Goal: Task Accomplishment & Management: Manage account settings

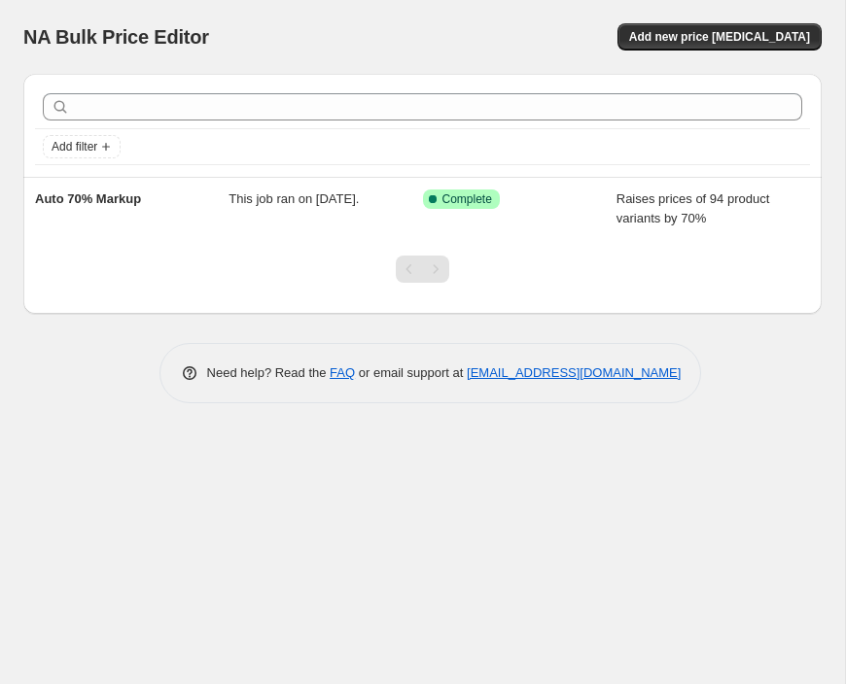
click at [594, 240] on div at bounding box center [422, 277] width 798 height 74
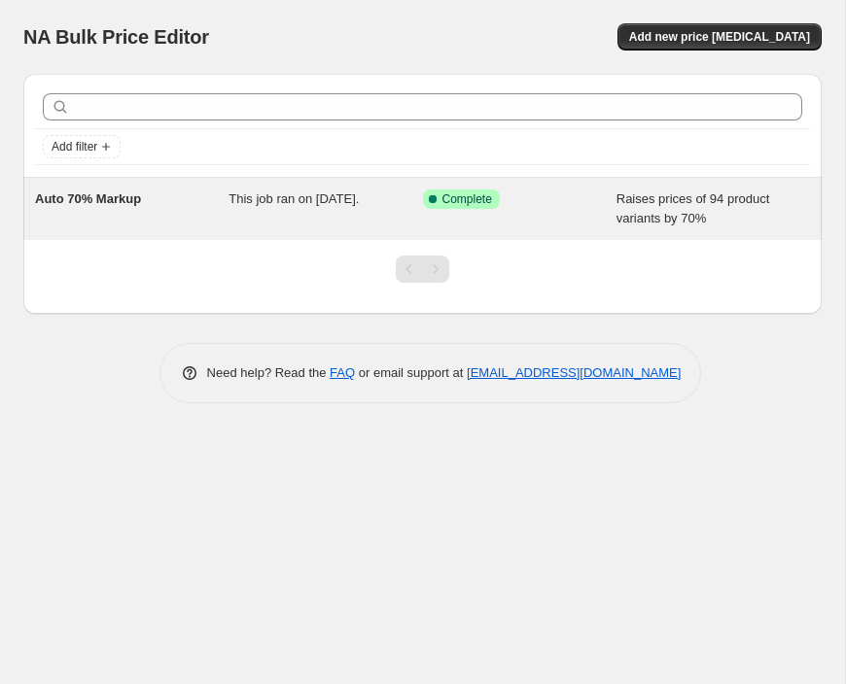
click at [204, 205] on div "Auto 70% Markup" at bounding box center [131, 209] width 193 height 39
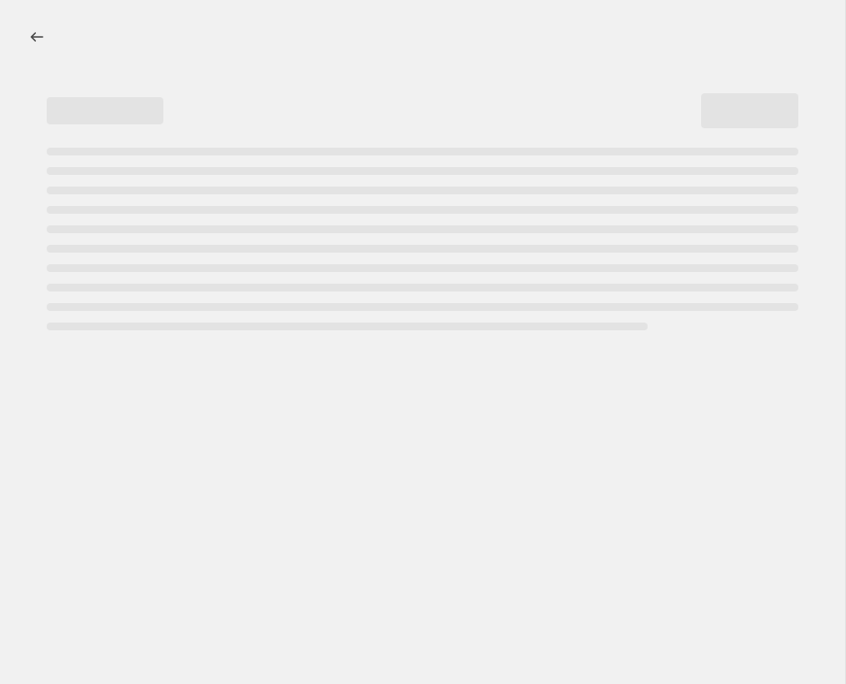
select select "percentage"
select select "remove"
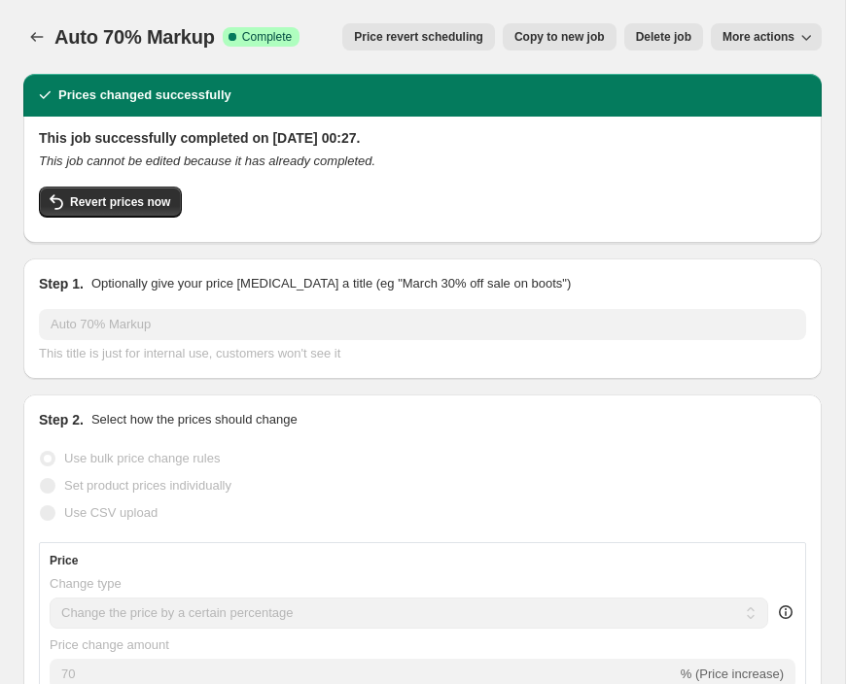
click at [219, 137] on h2 "This job successfully completed on [DATE] 00:27." at bounding box center [422, 137] width 767 height 19
click at [258, 161] on icon "This job cannot be edited because it has already completed." at bounding box center [207, 161] width 336 height 15
click at [737, 38] on span "More actions" at bounding box center [758, 37] width 72 height 16
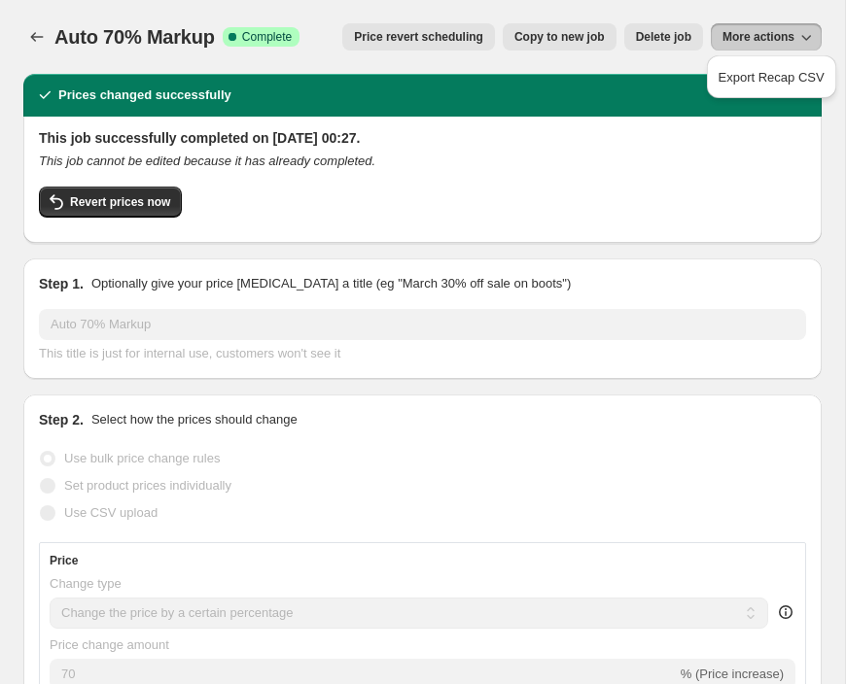
click at [737, 39] on span "More actions" at bounding box center [758, 37] width 72 height 16
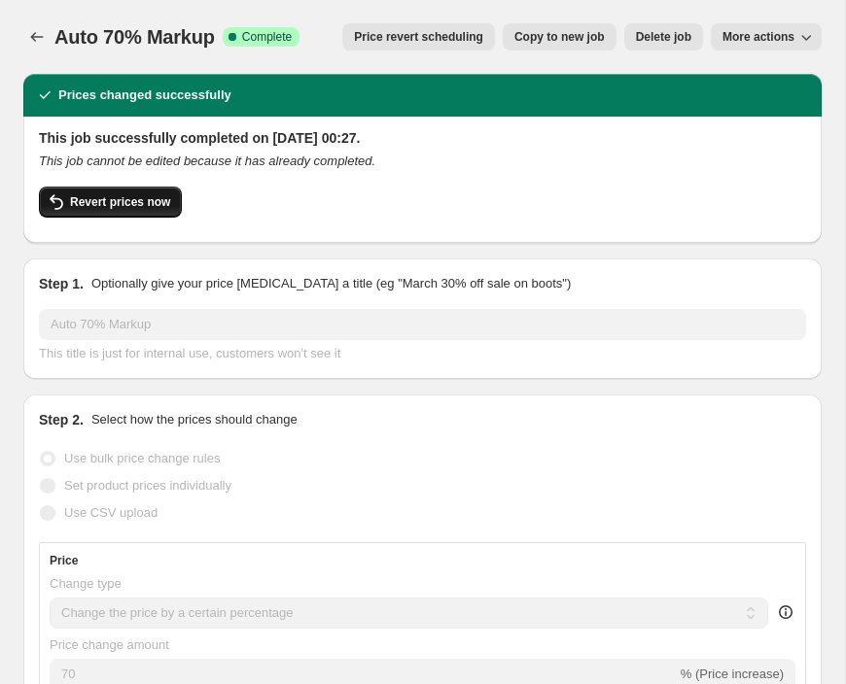
click at [175, 194] on button "Revert prices now" at bounding box center [110, 202] width 143 height 31
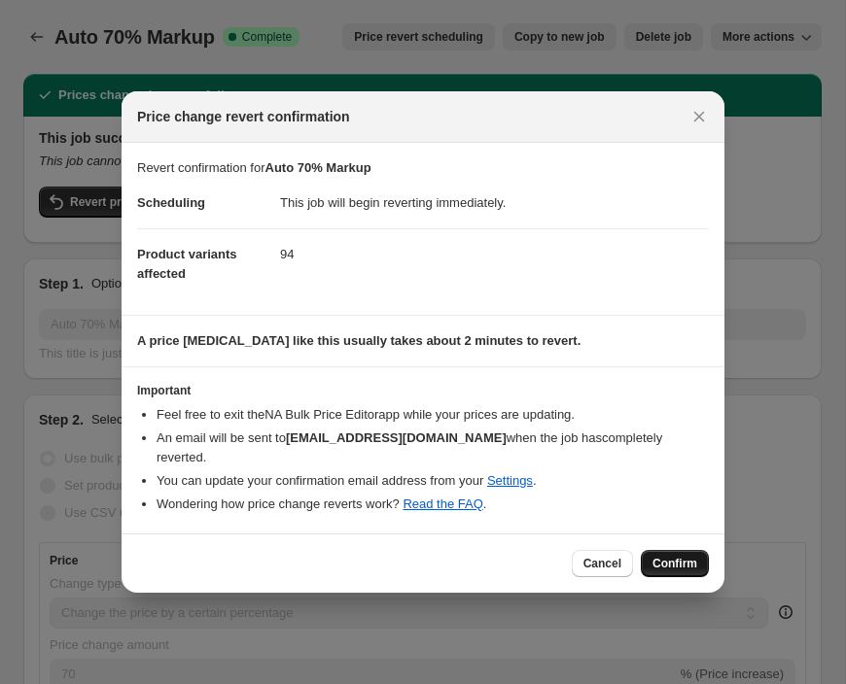
click at [672, 550] on button "Confirm" at bounding box center [675, 563] width 68 height 27
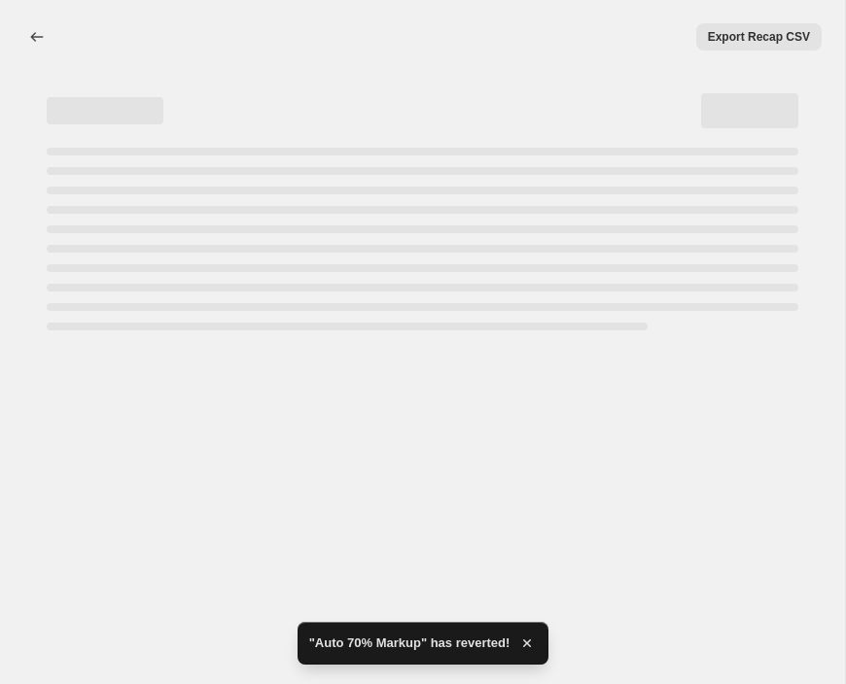
select select "percentage"
select select "remove"
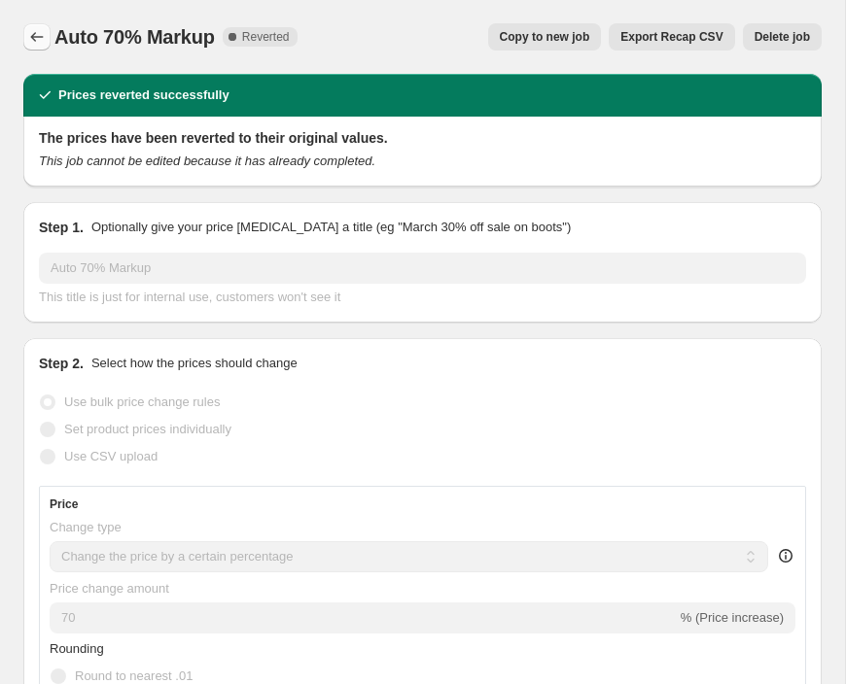
click at [30, 30] on icon "Price change jobs" at bounding box center [36, 36] width 19 height 19
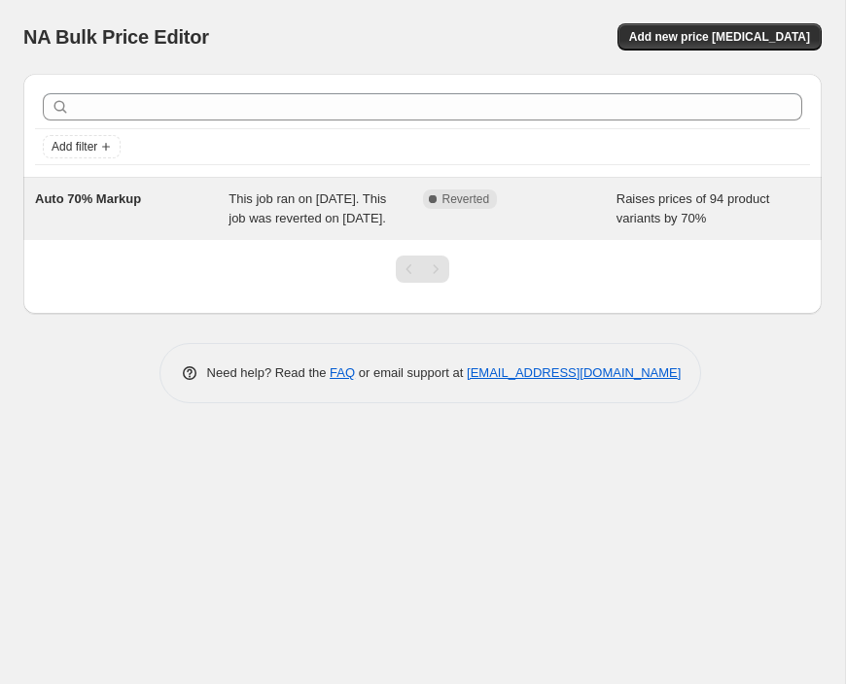
click at [540, 228] on div "Complete Reverted" at bounding box center [519, 209] width 193 height 39
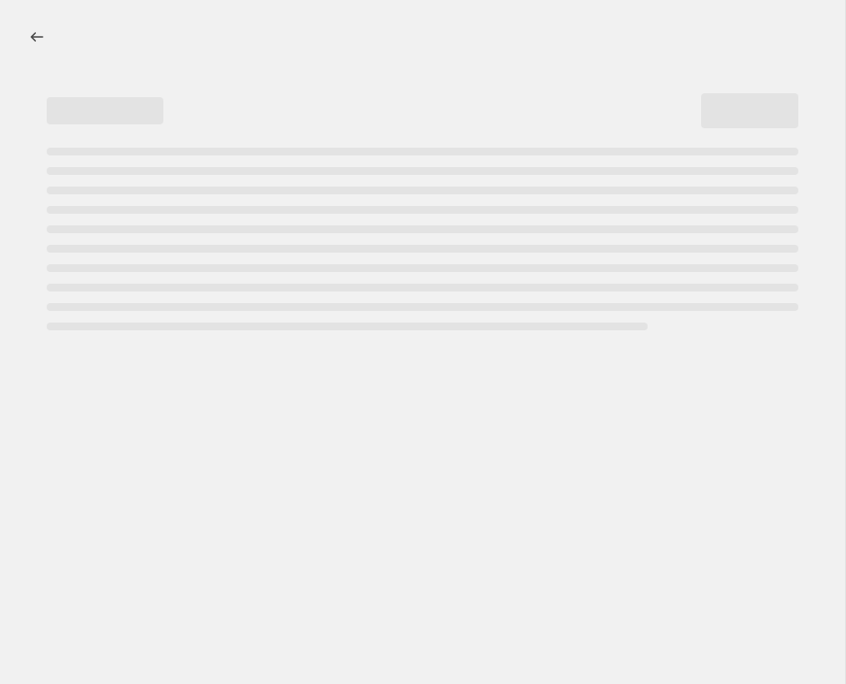
select select "percentage"
select select "remove"
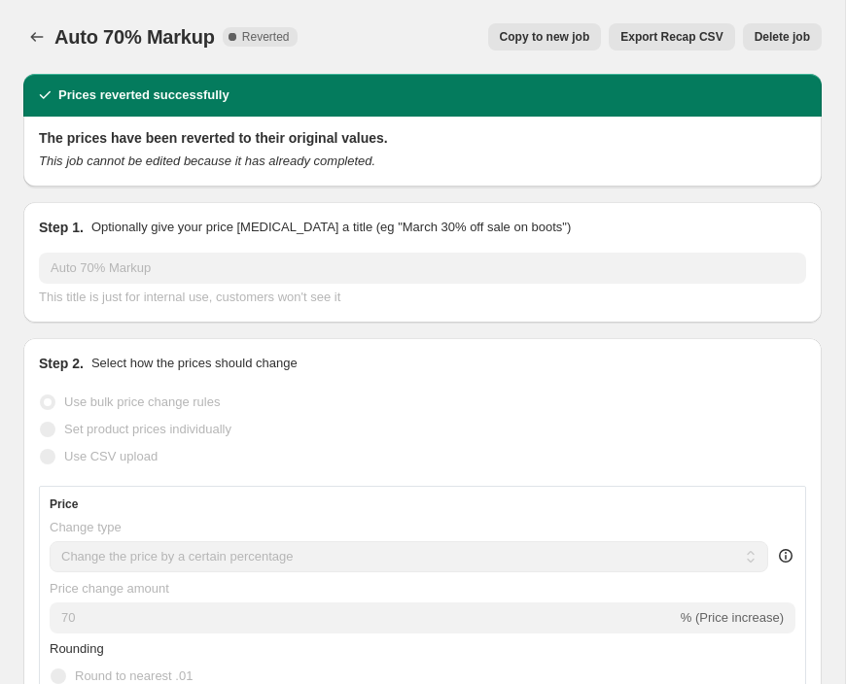
click at [794, 37] on span "Delete job" at bounding box center [781, 37] width 55 height 16
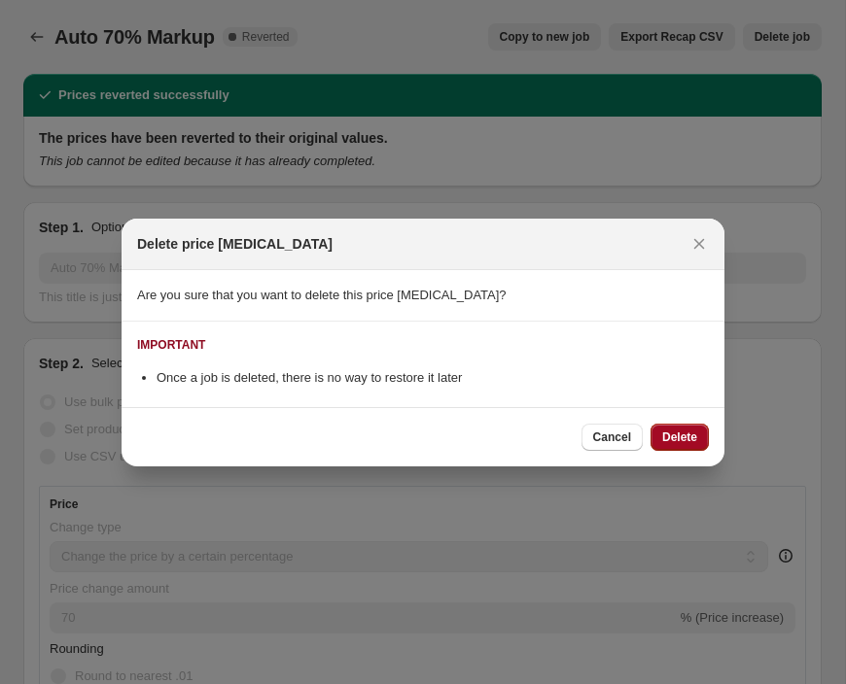
click at [687, 432] on span "Delete" at bounding box center [679, 438] width 35 height 16
